Goal: Task Accomplishment & Management: Manage account settings

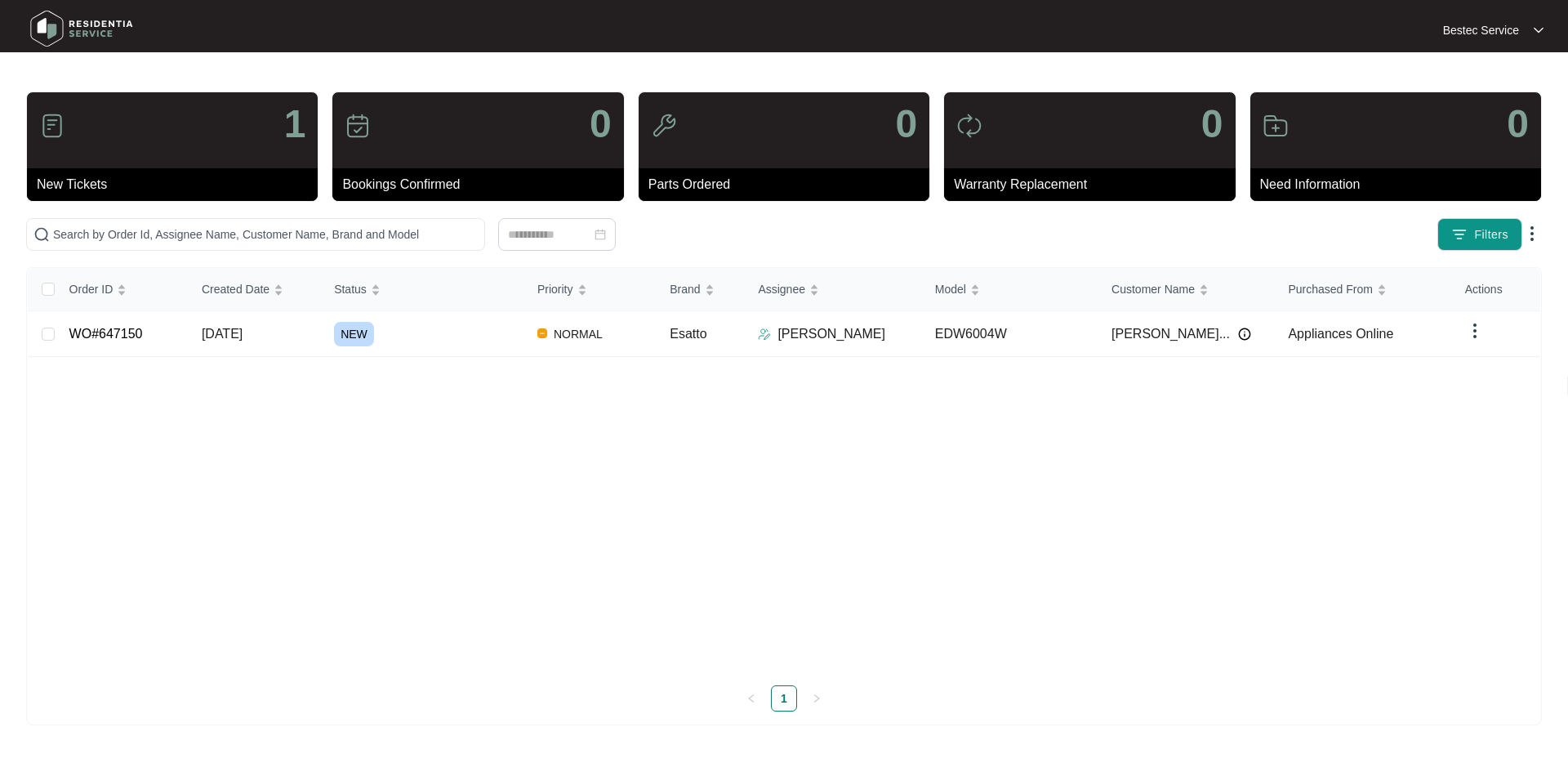
click at [185, 157] on div "1" at bounding box center [172, 130] width 291 height 76
click at [277, 132] on div "1" at bounding box center [172, 130] width 291 height 76
click at [94, 335] on link "WO#647150" at bounding box center [105, 333] width 73 height 14
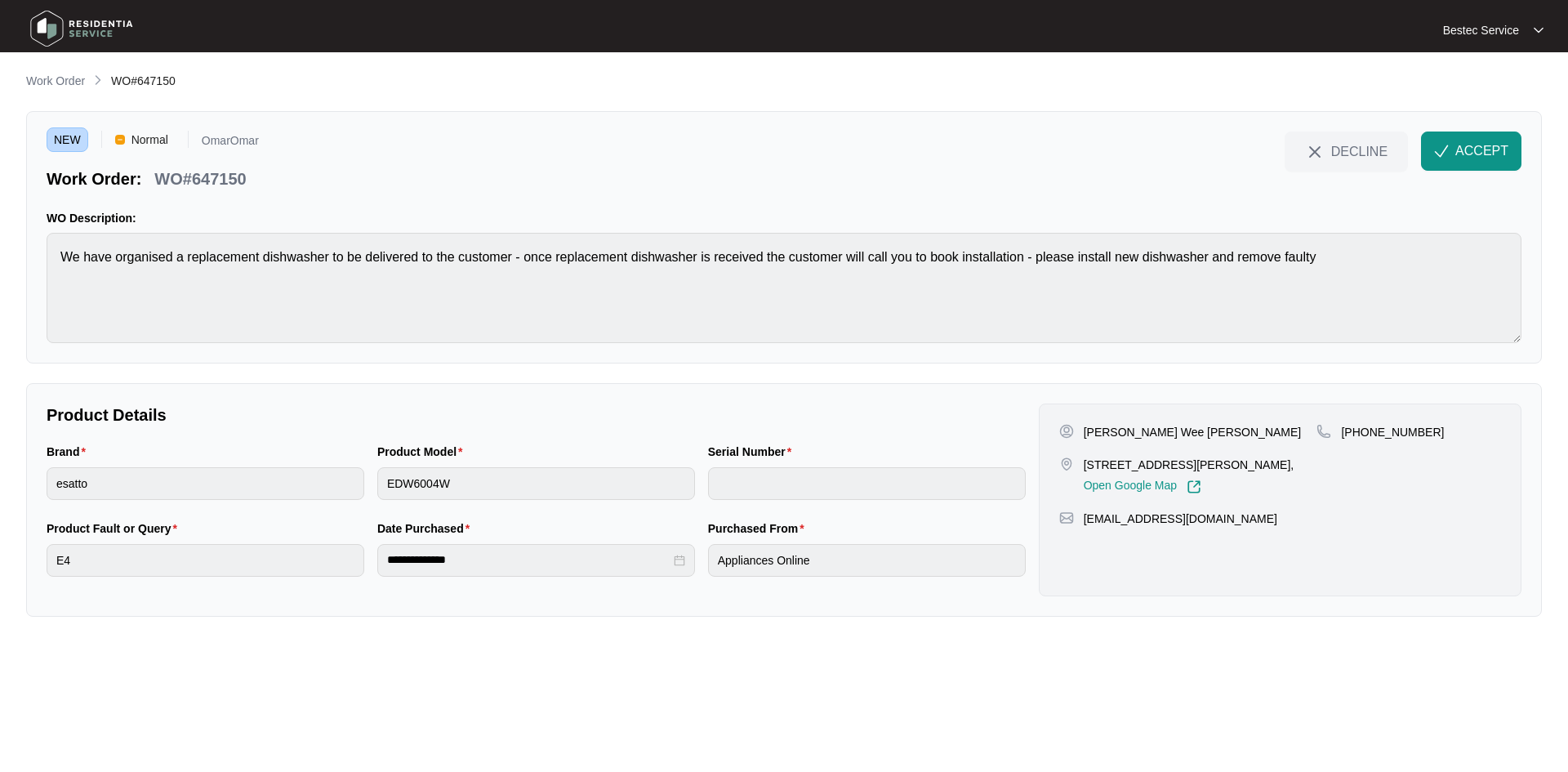
drag, startPoint x: 1252, startPoint y: 462, endPoint x: 1086, endPoint y: 463, distance: 166.0
click at [1086, 463] on p "6 Siska Close Willetton WA 6155," at bounding box center [1189, 465] width 211 height 16
copy p "6 Siska Close Willetton WA 6155,"
drag, startPoint x: 1221, startPoint y: 521, endPoint x: 1086, endPoint y: 523, distance: 135.0
click at [1086, 523] on div "melvinwcy2@hotmail.com" at bounding box center [1280, 519] width 442 height 16
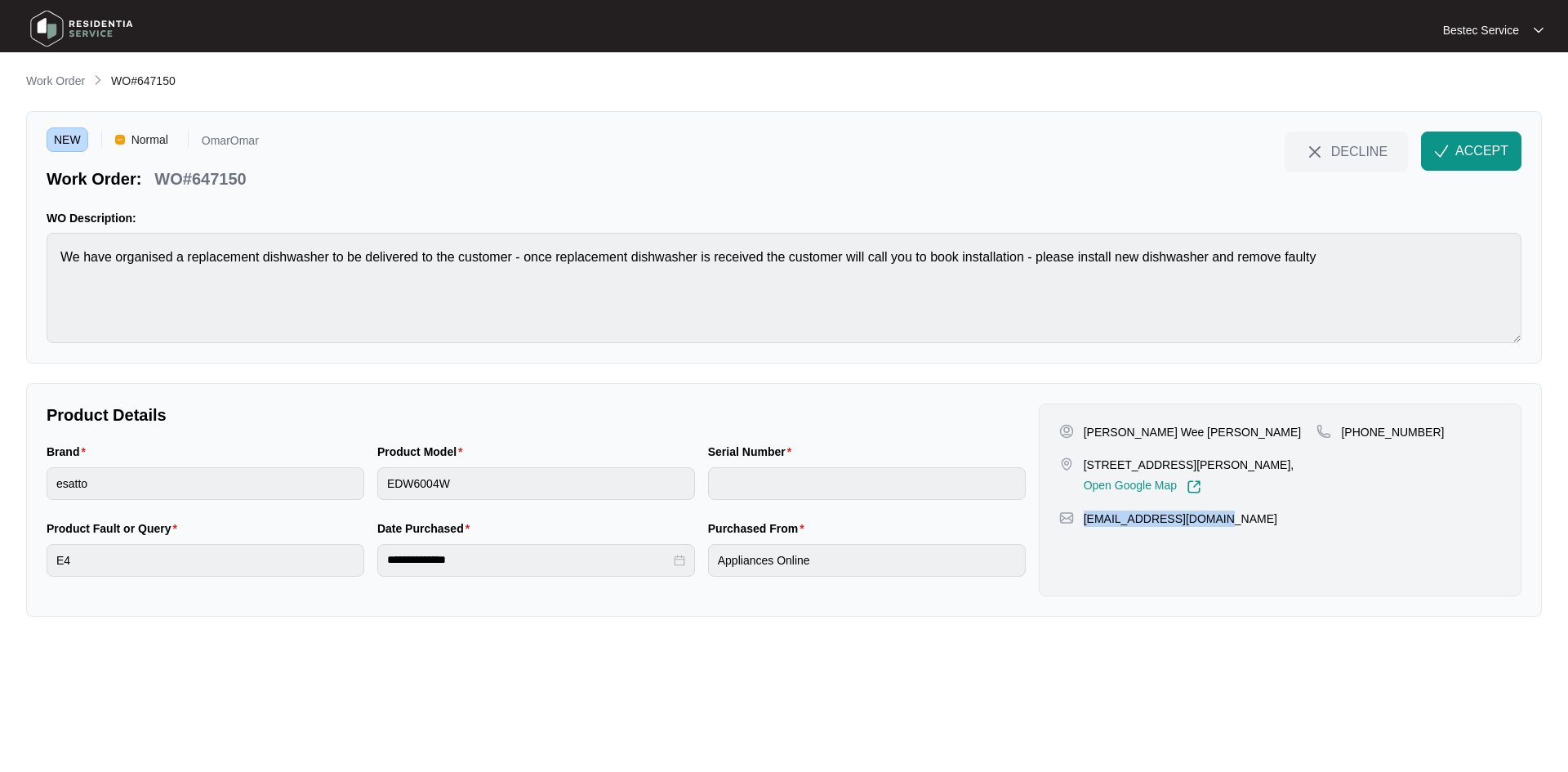
copy p "melvinwcy2@hotmail.com"
drag, startPoint x: 1421, startPoint y: 426, endPoint x: 1361, endPoint y: 426, distance: 60.0
click at [1361, 426] on div "+61406451847" at bounding box center [1408, 432] width 184 height 16
copy p "406451847"
click at [366, 484] on div "Brand esatto Product Model EDW6004W Serial Number" at bounding box center [537, 481] width 993 height 77
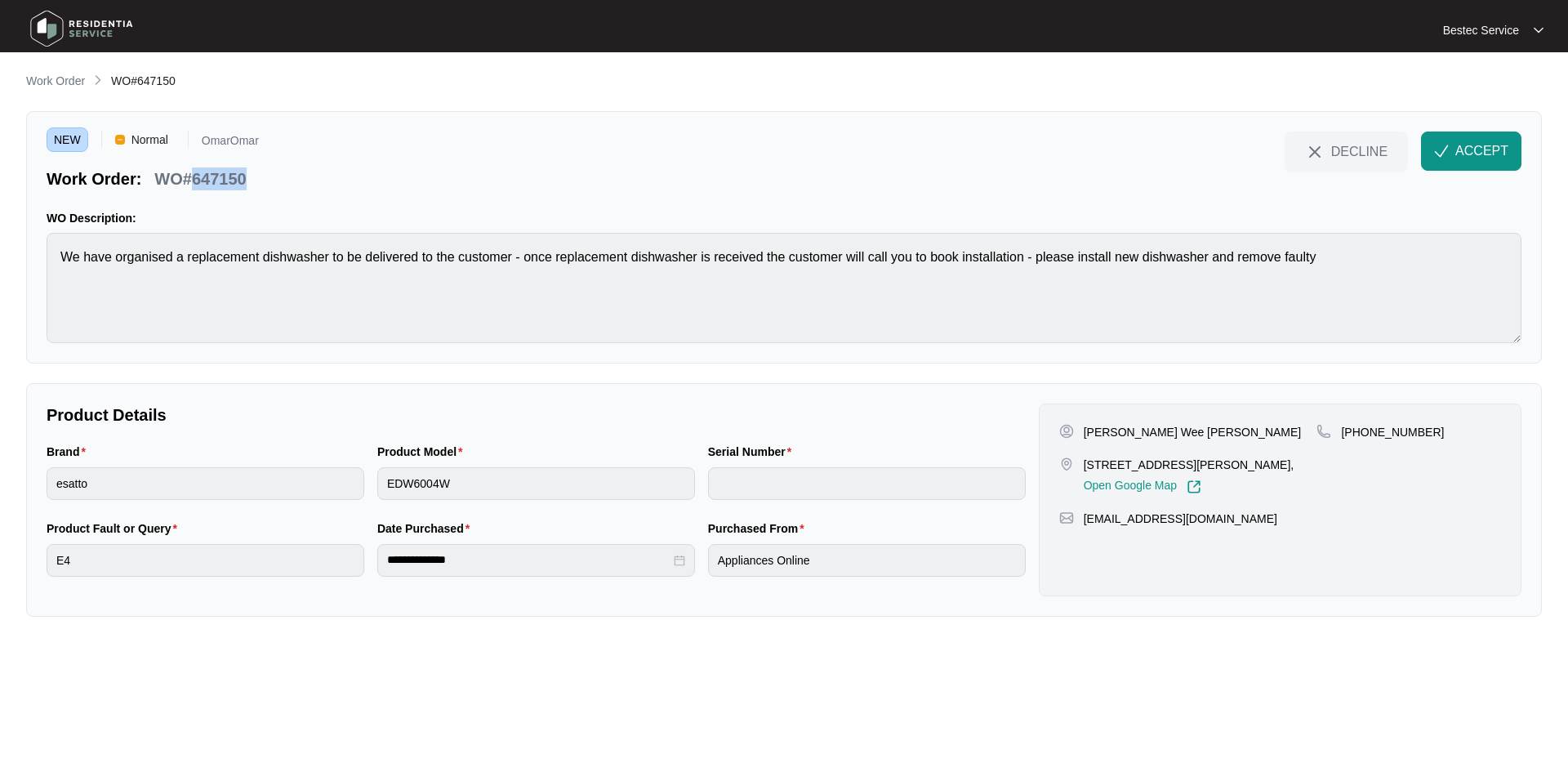
drag, startPoint x: 264, startPoint y: 182, endPoint x: 194, endPoint y: 182, distance: 70.0
click at [194, 182] on div "NEW Normal OmarOmar Work Order: WO#647150 DECLINE ACCEPT" at bounding box center [784, 160] width 1475 height 58
copy p "647150"
click at [136, 140] on span "Normal" at bounding box center [150, 140] width 50 height 25
click at [1459, 158] on span "ACCEPT" at bounding box center [1482, 151] width 53 height 20
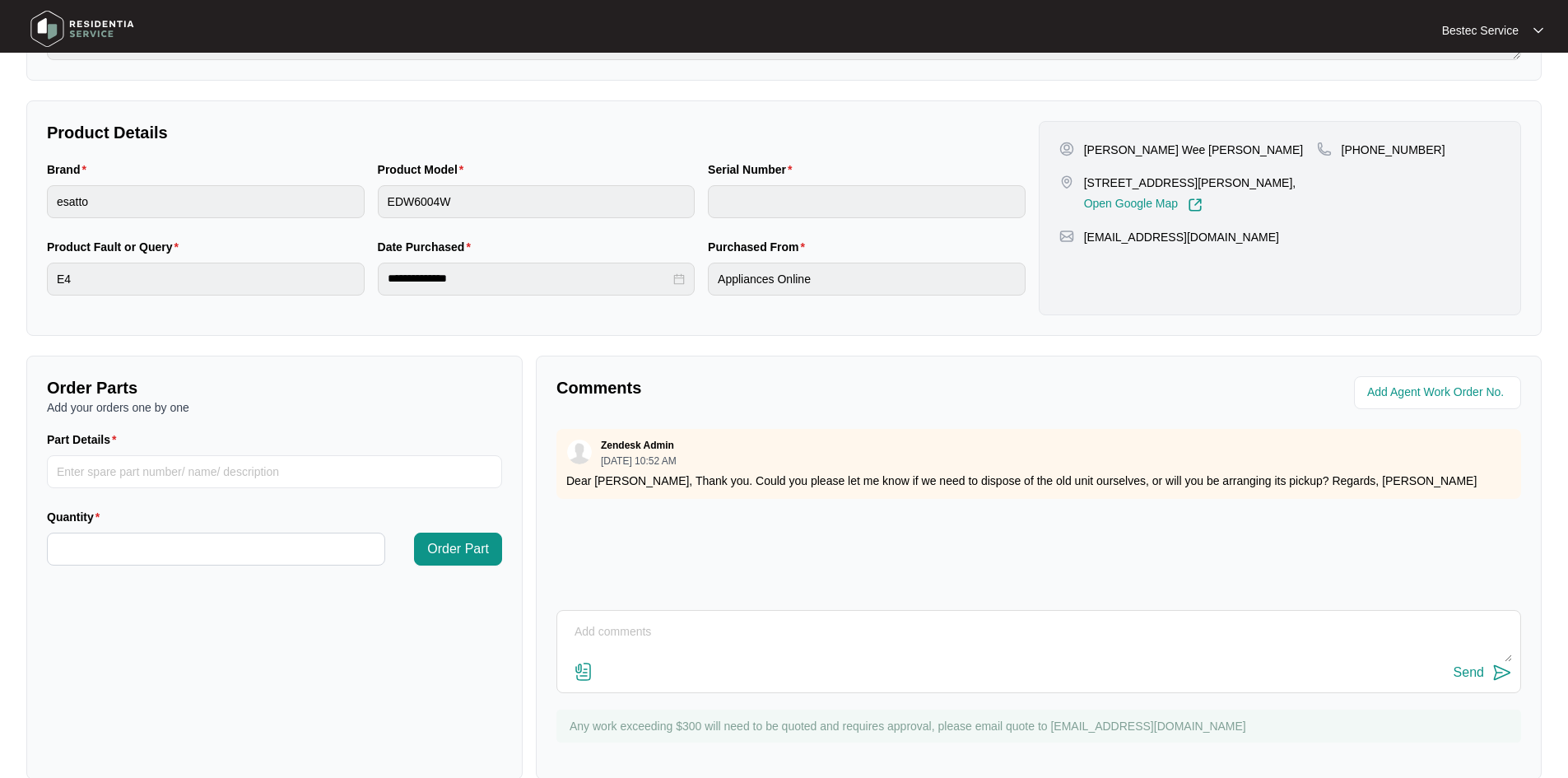
scroll to position [314, 0]
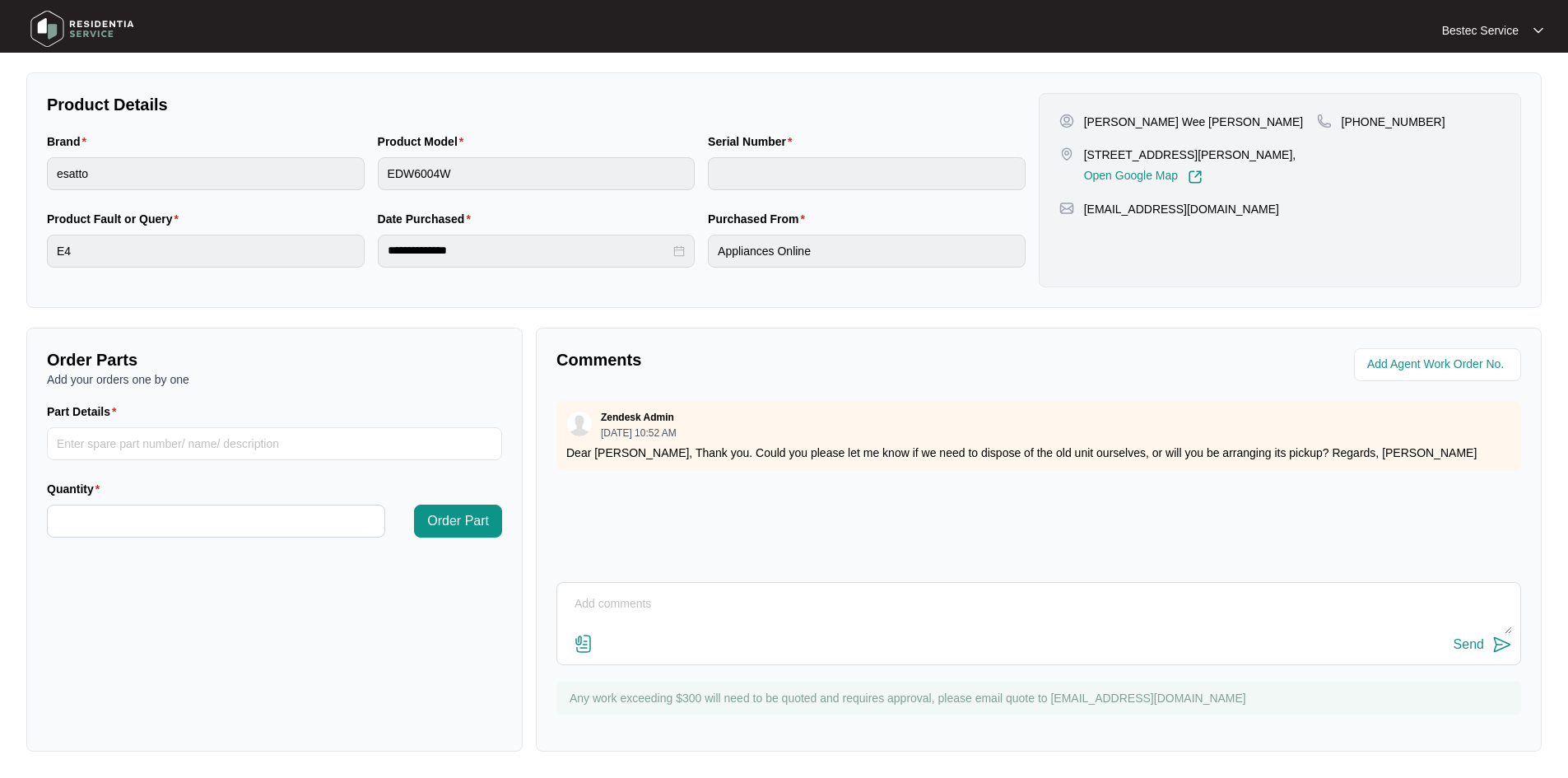
drag, startPoint x: 1239, startPoint y: 697, endPoint x: 570, endPoint y: 692, distance: 669.0
click at [570, 692] on p "Any work exceeding $300 will need to be quoted and requires approval, please em…" at bounding box center [1041, 698] width 943 height 17
copy p "Any work exceeding $300 will need to be quoted and requires approval, please em…"
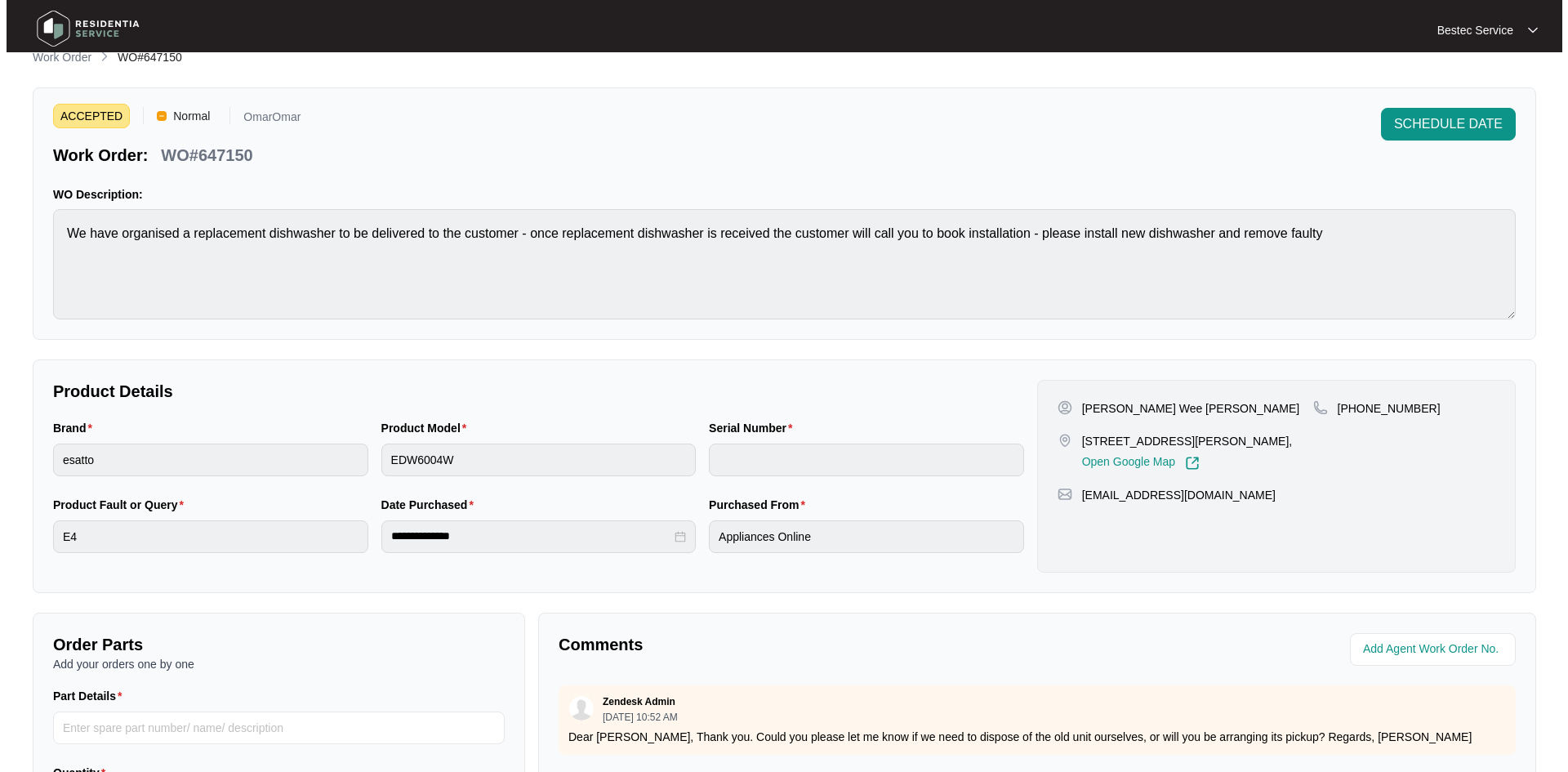
scroll to position [0, 0]
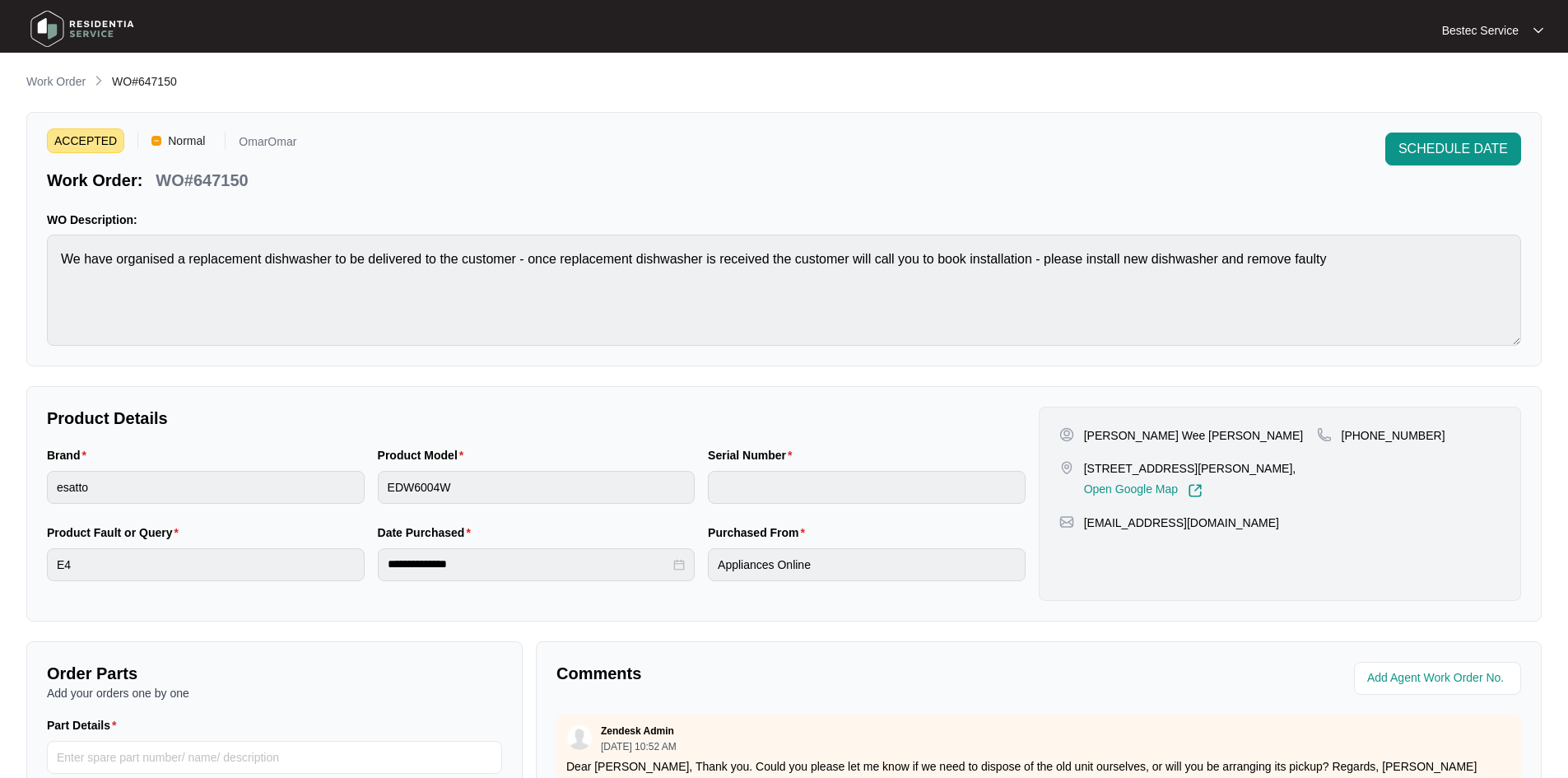
click at [186, 142] on span "Normal" at bounding box center [186, 141] width 51 height 25
click at [256, 143] on p "OmarOmar" at bounding box center [267, 144] width 57 height 17
click at [75, 80] on p "Work Order" at bounding box center [56, 81] width 59 height 17
